Goal: Transaction & Acquisition: Purchase product/service

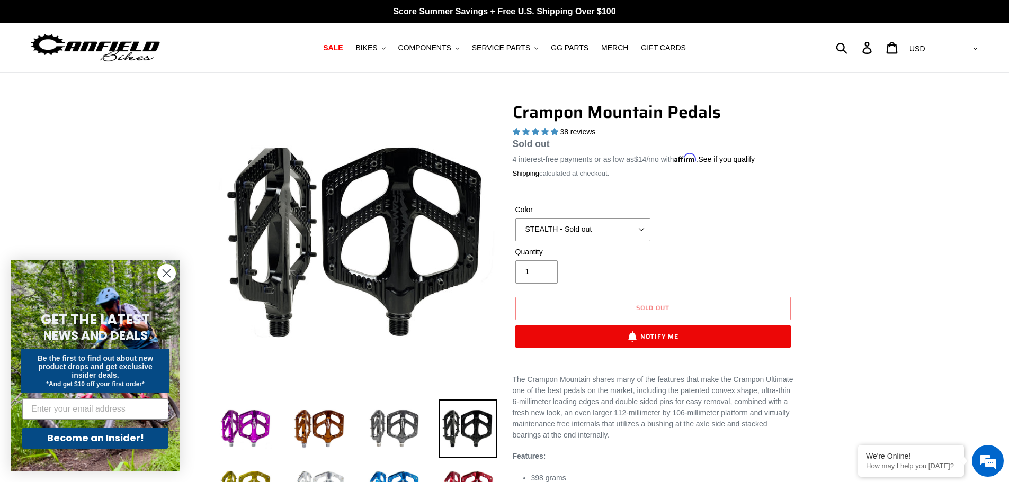
select select "highest-rating"
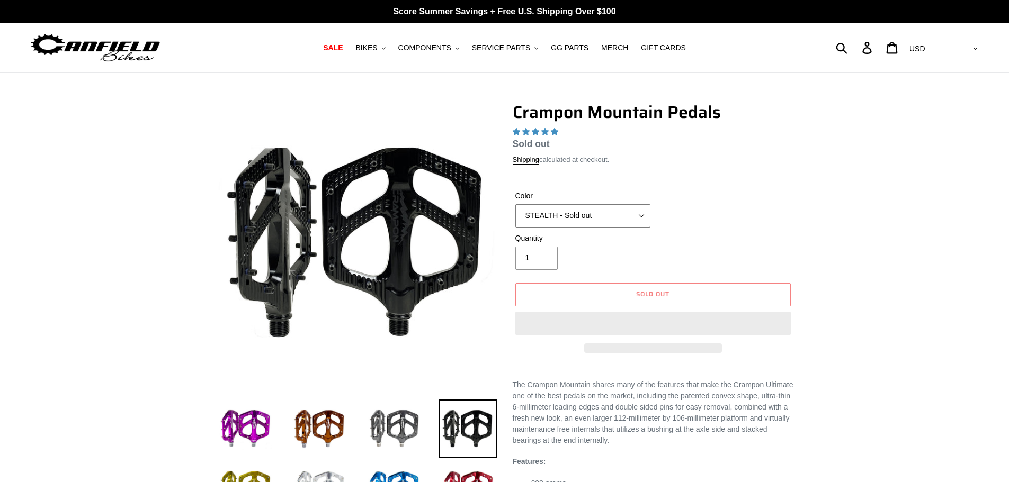
click at [603, 215] on select "GRAY BLACK STEALTH - Sold out POLISHED RED BLUE [GEOGRAPHIC_DATA] ORANGE PNW GR…" at bounding box center [582, 215] width 135 height 23
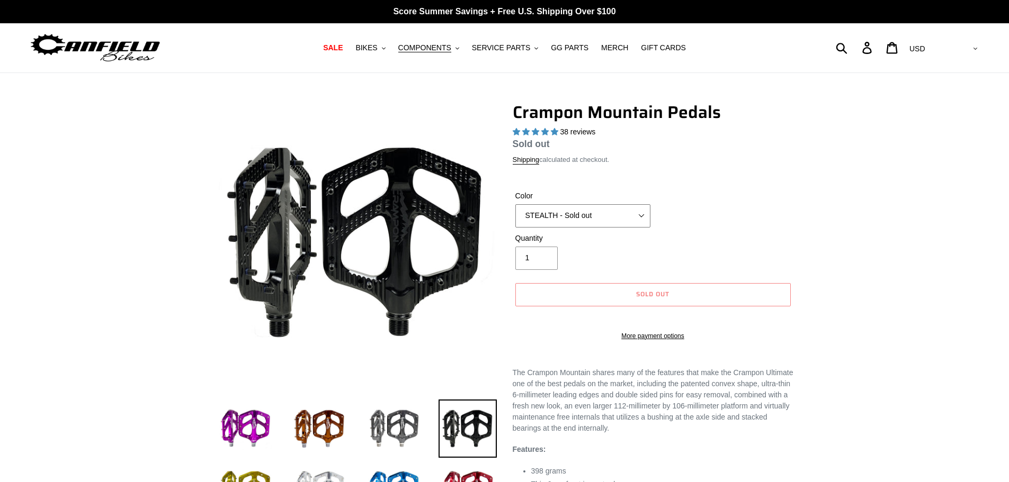
select select "highest-rating"
